Goal: Task Accomplishment & Management: Complete application form

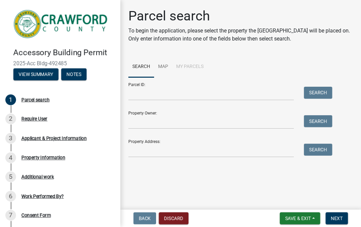
scroll to position [-35, 0]
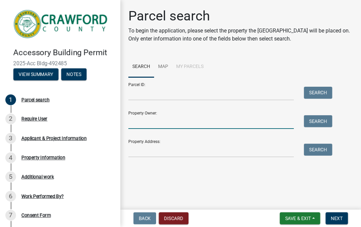
click at [144, 121] on input "Property Owner:" at bounding box center [210, 122] width 165 height 14
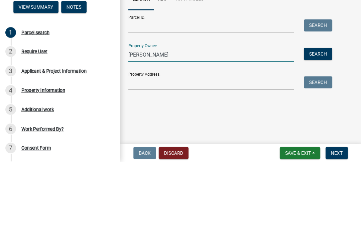
type input "Peggy mercer"
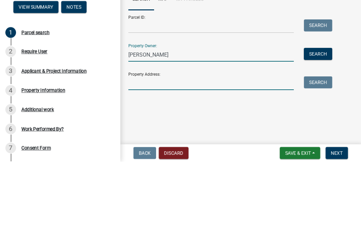
click at [165, 143] on input "Property Address:" at bounding box center [210, 150] width 165 height 14
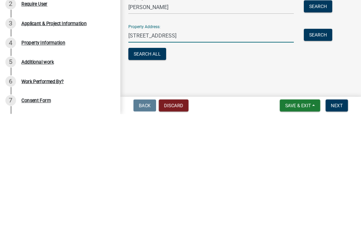
type input "2077 dent rd"
click at [145, 162] on button "Search All" at bounding box center [147, 168] width 38 height 12
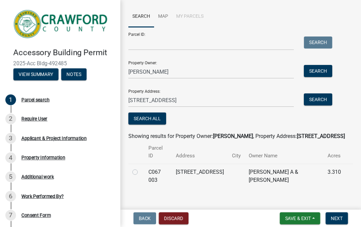
scroll to position [49, 0]
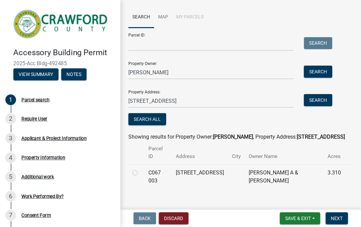
click at [140, 168] on label at bounding box center [140, 168] width 0 height 0
click at [140, 168] on 003 "radio" at bounding box center [142, 170] width 4 height 4
radio 003 "true"
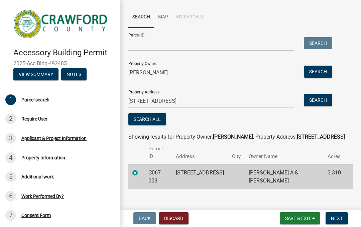
click at [338, 216] on span "Next" at bounding box center [337, 217] width 12 height 5
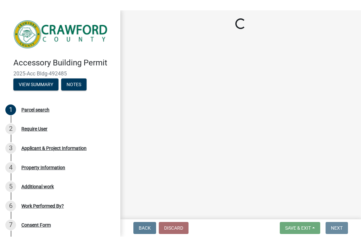
scroll to position [0, 0]
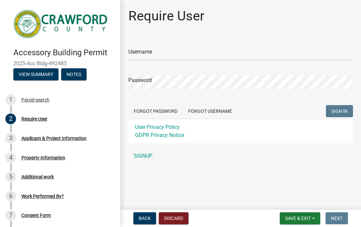
click at [142, 153] on link "SIGNUP" at bounding box center [240, 155] width 225 height 13
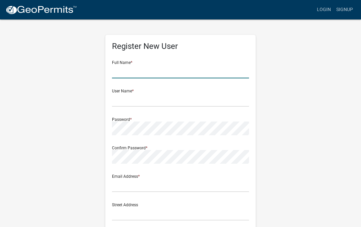
click at [142, 67] on input "text" at bounding box center [180, 71] width 137 height 14
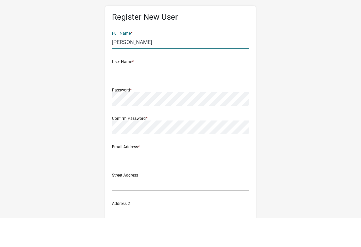
type input "Peggy mercer"
click at [136, 93] on input "text" at bounding box center [180, 100] width 137 height 14
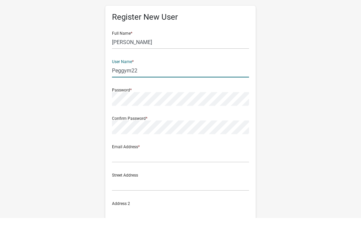
type input "Peggym22"
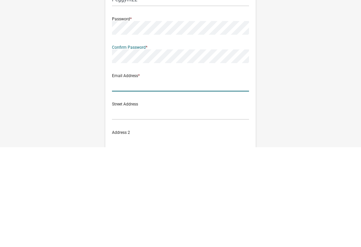
click at [150, 178] on input "text" at bounding box center [180, 185] width 137 height 14
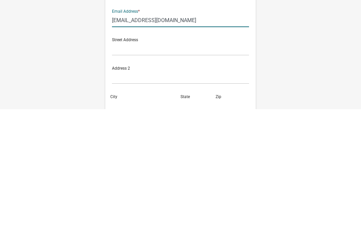
scroll to position [46, 0]
type input "Teecup49@yahoo.com"
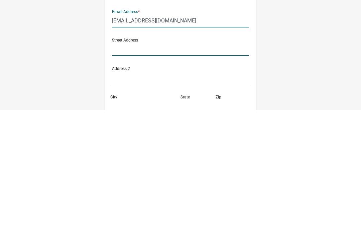
click at [153, 161] on input "text" at bounding box center [180, 168] width 137 height 14
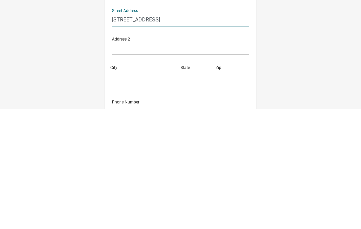
scroll to position [75, 0]
type input "2077 dent rd"
click at [131, 189] on input "City" at bounding box center [145, 196] width 67 height 14
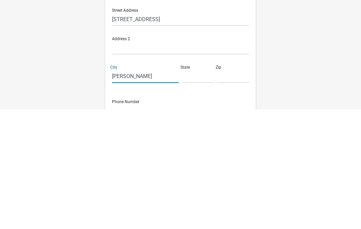
type input "Musella"
click at [195, 189] on input "text" at bounding box center [198, 196] width 32 height 14
type input "Ga"
click at [229, 189] on input "text" at bounding box center [233, 196] width 32 height 14
type input "3"
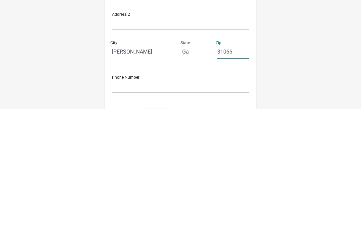
scroll to position [105, 0]
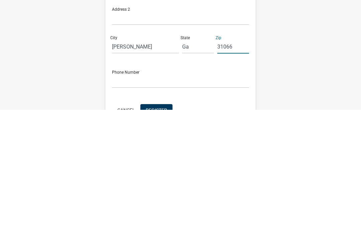
type input "31066"
click at [145, 193] on input "text" at bounding box center [180, 200] width 137 height 14
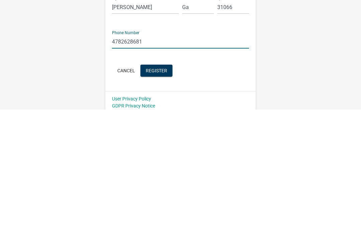
type input "4782628681"
click at [159, 187] on span "Register" at bounding box center [156, 189] width 21 height 5
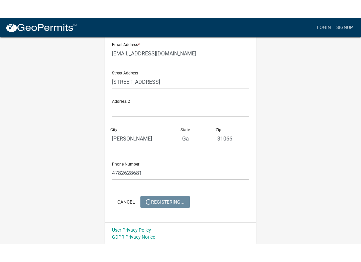
scroll to position [0, 0]
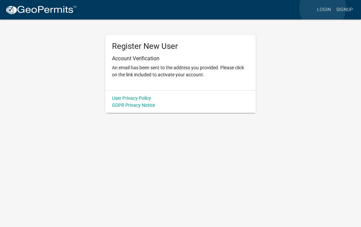
click at [322, 8] on link "Login" at bounding box center [323, 9] width 19 height 13
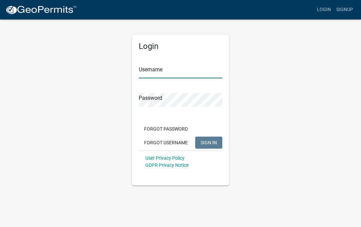
click at [161, 66] on input "Username" at bounding box center [181, 71] width 84 height 14
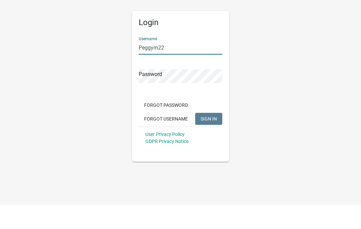
type input "Peggym22"
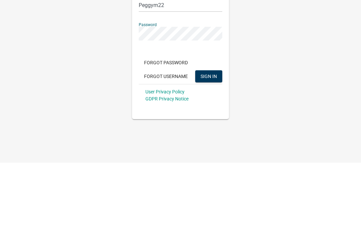
click at [208, 139] on span "SIGN IN" at bounding box center [208, 141] width 16 height 5
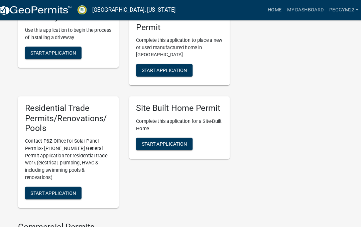
scroll to position [410, 0]
click at [57, 183] on span "Start Application" at bounding box center [59, 185] width 44 height 5
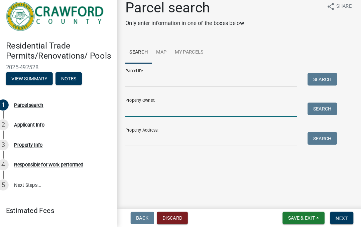
click at [151, 107] on input "Property Owner:" at bounding box center [210, 114] width 165 height 14
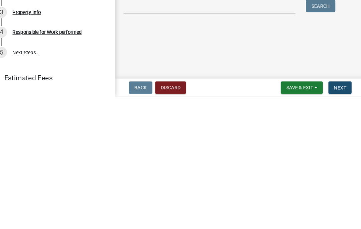
type input "Peggy Mercer"
click at [331, 217] on span "Next" at bounding box center [337, 219] width 12 height 5
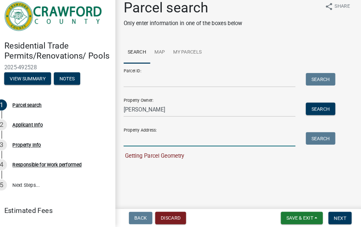
click at [154, 137] on input "Property Address:" at bounding box center [210, 142] width 165 height 14
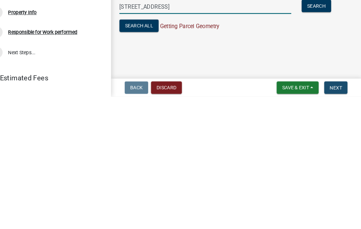
type input "2077 dent rd"
click at [331, 217] on span "Next" at bounding box center [337, 219] width 12 height 5
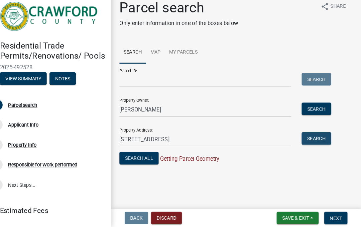
click at [308, 135] on button "Search" at bounding box center [318, 141] width 28 height 12
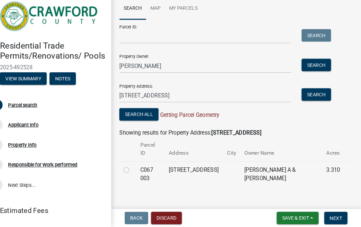
scroll to position [41, 0]
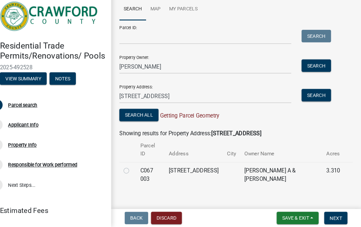
click at [140, 168] on label at bounding box center [140, 168] width 0 height 0
click at [140, 168] on 003 "radio" at bounding box center [142, 170] width 4 height 4
radio 003 "true"
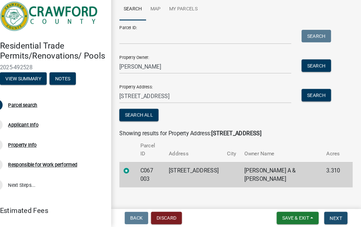
click at [331, 215] on span "Next" at bounding box center [337, 217] width 12 height 5
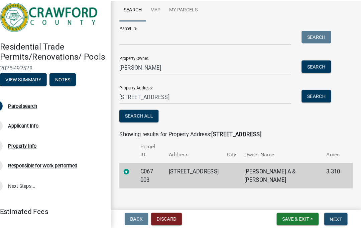
scroll to position [0, 0]
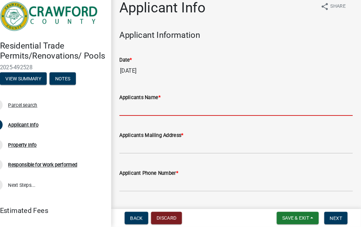
click at [130, 106] on input "Applicants Name *" at bounding box center [240, 113] width 225 height 14
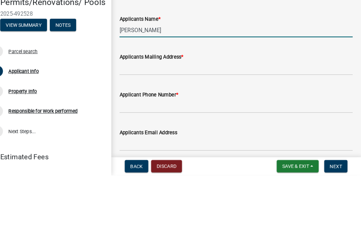
scroll to position [24, 0]
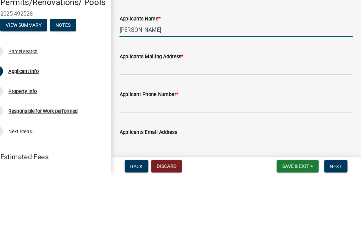
type input "Peggy Mercer"
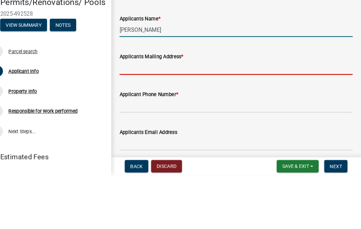
click at [138, 118] on input "Applicants Mailing Address *" at bounding box center [240, 125] width 225 height 14
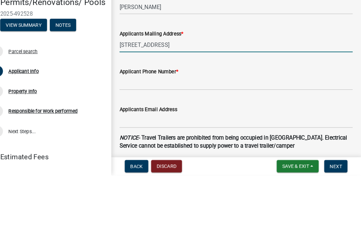
scroll to position [53, 0]
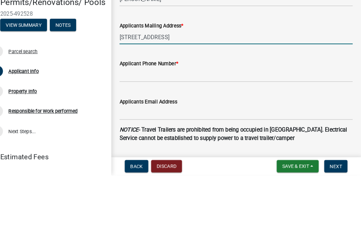
type input "3422 Larkwood dr"
click at [176, 125] on input "Applicant Phone Number *" at bounding box center [240, 132] width 225 height 14
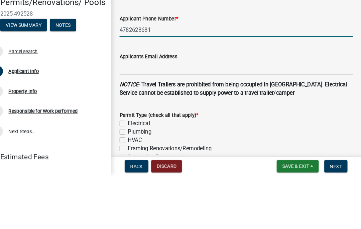
scroll to position [100, 0]
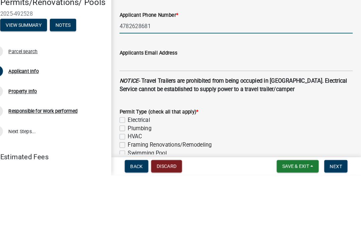
type input "4782628681"
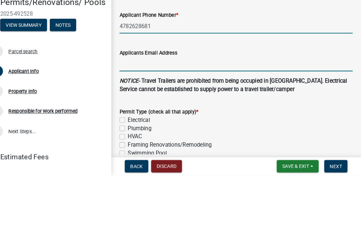
click at [177, 115] on input "Applicants Email Address" at bounding box center [240, 122] width 225 height 14
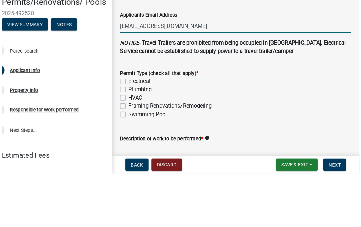
scroll to position [139, 0]
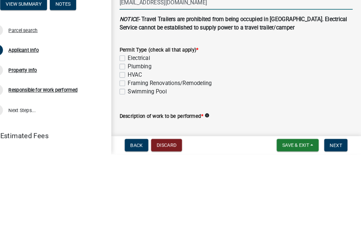
type input "Teecup49@yahoo.com"
click at [128, 126] on label "Permit Type (check all that apply) *" at bounding box center [166, 128] width 76 height 5
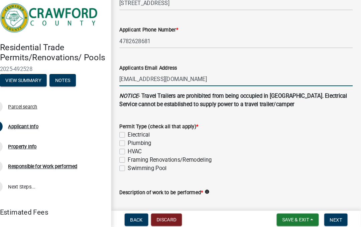
scroll to position [2, 0]
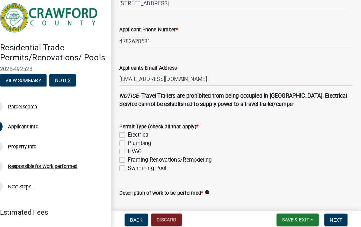
click at [128, 132] on div "Electrical" at bounding box center [240, 136] width 225 height 8
click at [136, 132] on label "Electrical" at bounding box center [146, 136] width 21 height 8
click at [136, 132] on input "Electrical" at bounding box center [138, 134] width 4 height 4
checkbox input "true"
checkbox input "false"
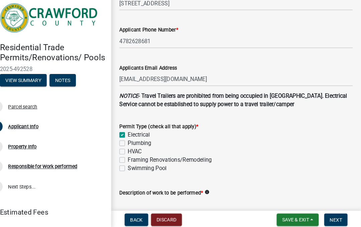
checkbox input "false"
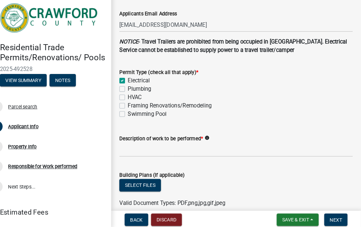
scroll to position [199, 0]
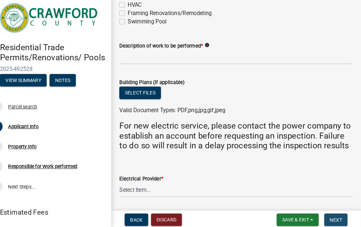
click at [328, 212] on button "Next" at bounding box center [336, 218] width 22 height 12
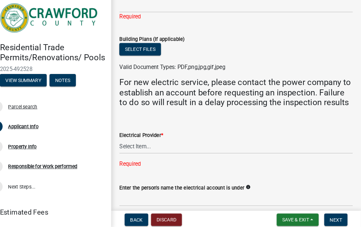
scroll to position [340, 0]
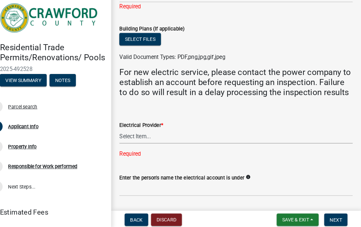
click at [138, 131] on select "Select Item... Flint Energies Georgia Power Southern Rivers Energy Upson EMC Fo…" at bounding box center [240, 138] width 225 height 14
select select "9109ffdd-0fb5-42df-a5b6-3689c48fd073"
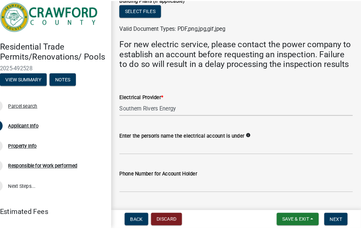
scroll to position [373, 0]
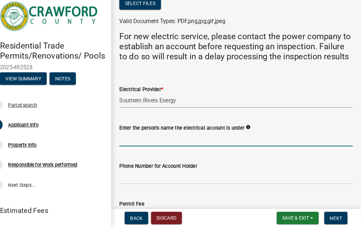
click at [148, 135] on input "Enter the person's name the electrical account is under" at bounding box center [240, 142] width 225 height 14
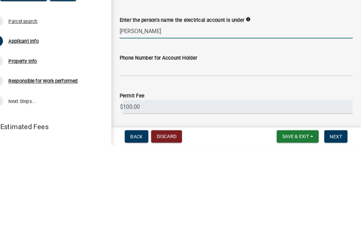
scroll to position [398, 0]
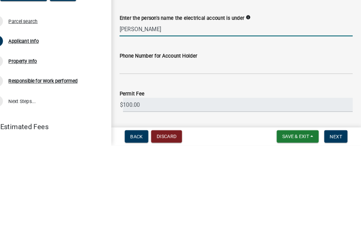
type input "Cassie mullis"
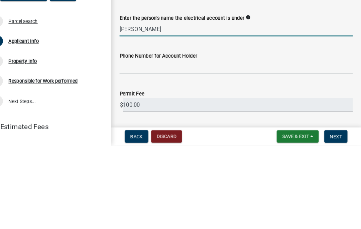
click at [143, 146] on input "Phone Number for Account Holder" at bounding box center [240, 153] width 225 height 14
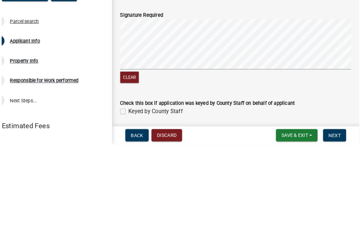
scroll to position [507, 0]
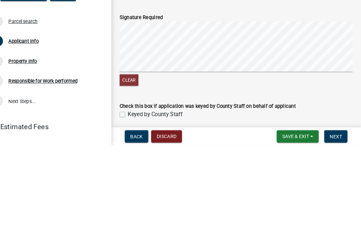
type input "4783659063"
click at [128, 160] on button "Clear" at bounding box center [137, 165] width 18 height 11
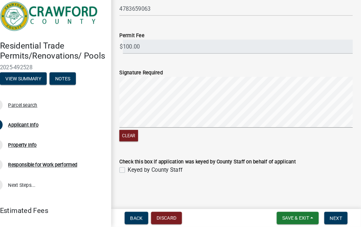
scroll to position [534, 0]
click at [331, 215] on span "Next" at bounding box center [337, 217] width 12 height 5
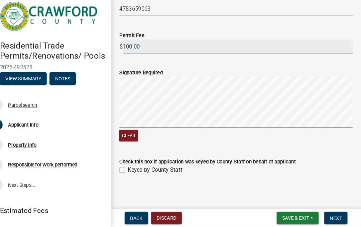
click at [136, 168] on label "Keyed by County Staff" at bounding box center [162, 172] width 53 height 8
click at [136, 168] on input "Keyed by County Staff" at bounding box center [138, 170] width 4 height 4
click at [331, 215] on span "Next" at bounding box center [337, 217] width 12 height 5
click at [136, 168] on label "Keyed by County Staff" at bounding box center [162, 172] width 53 height 8
click at [136, 168] on input "Keyed by County Staff" at bounding box center [138, 170] width 4 height 4
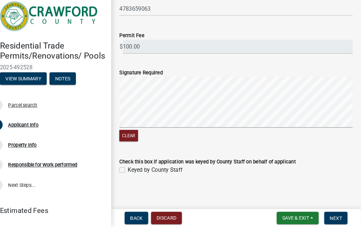
checkbox input "false"
click at [331, 215] on span "Next" at bounding box center [337, 217] width 12 height 5
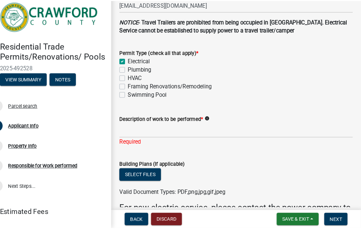
scroll to position [209, 0]
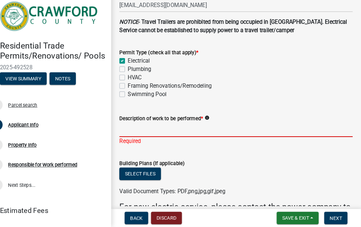
click at [128, 126] on input "Description of work to be performed *" at bounding box center [240, 133] width 225 height 14
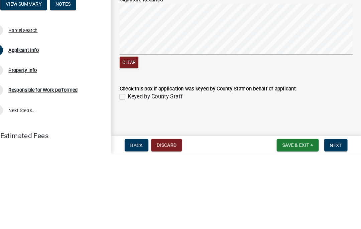
scroll to position [532, 0]
type input "Fixing walls and floors to be rented out"
click at [240, 154] on form "Check this box if application was keyed by County Staff on behalf of applicant …" at bounding box center [240, 166] width 225 height 24
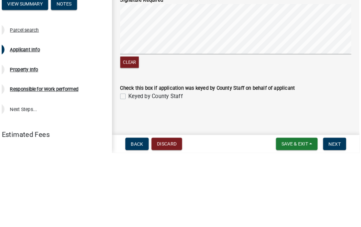
scroll to position [524, 0]
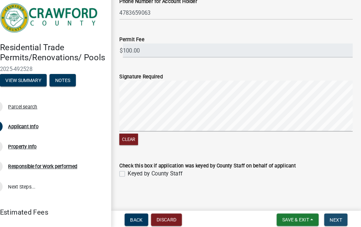
click at [331, 215] on span "Next" at bounding box center [337, 217] width 12 height 5
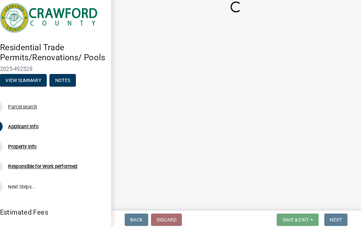
scroll to position [0, 0]
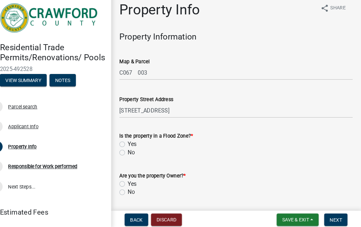
click at [136, 149] on label "No" at bounding box center [139, 153] width 7 height 8
click at [136, 149] on input "No" at bounding box center [138, 151] width 4 height 4
radio input "true"
click at [128, 173] on label "Are you the property Owner? *" at bounding box center [160, 175] width 64 height 5
click at [136, 179] on label "Yes" at bounding box center [140, 183] width 8 height 8
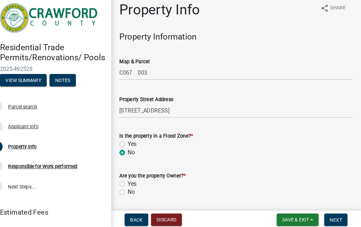
click at [136, 179] on input "Yes" at bounding box center [138, 181] width 4 height 4
radio input "true"
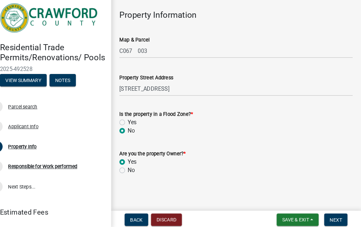
scroll to position [21, 0]
click at [331, 215] on span "Next" at bounding box center [337, 217] width 12 height 5
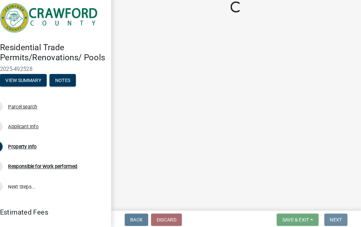
scroll to position [0, 0]
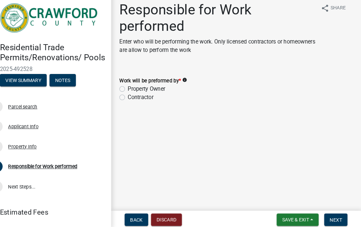
click at [128, 88] on div "Property Owner" at bounding box center [240, 92] width 225 height 8
click at [136, 88] on label "Property Owner" at bounding box center [154, 92] width 36 height 8
click at [136, 88] on input "Property Owner" at bounding box center [138, 90] width 4 height 4
radio input "true"
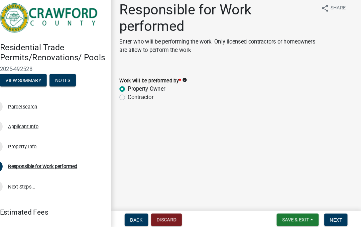
click at [123, 81] on div "Work will be preformed by * info Property Owner Contractor" at bounding box center [240, 88] width 235 height 32
click at [331, 215] on span "Next" at bounding box center [337, 217] width 12 height 5
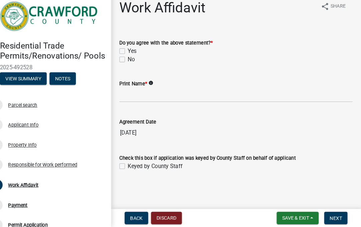
click at [128, 47] on label "Do you agree with the above statement? *" at bounding box center [173, 49] width 90 height 5
click at [136, 53] on label "Yes" at bounding box center [140, 57] width 8 height 8
click at [136, 53] on input "Yes" at bounding box center [138, 55] width 4 height 4
checkbox input "true"
checkbox input "false"
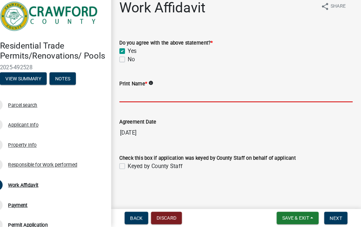
click at [131, 93] on input "Print Name *" at bounding box center [240, 100] width 225 height 14
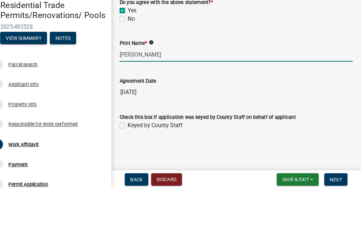
type input "Peggy Mercer"
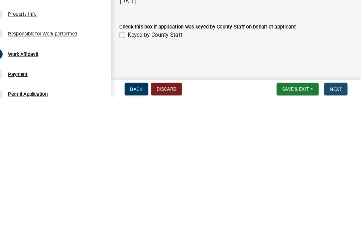
click at [331, 217] on span "Next" at bounding box center [337, 219] width 12 height 5
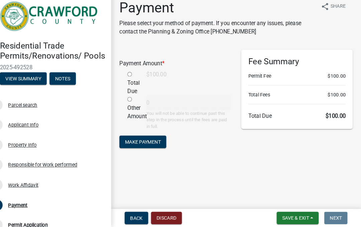
click at [136, 78] on input "radio" at bounding box center [138, 80] width 4 height 4
radio input "true"
type input "100"
click at [135, 142] on span "Make Payment" at bounding box center [151, 144] width 34 height 5
